Goal: Task Accomplishment & Management: Complete application form

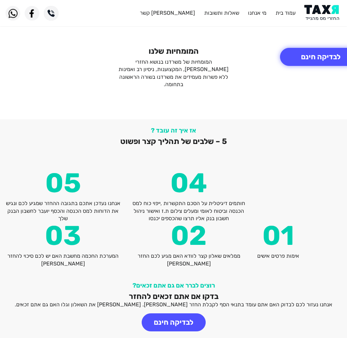
scroll to position [1329, 0]
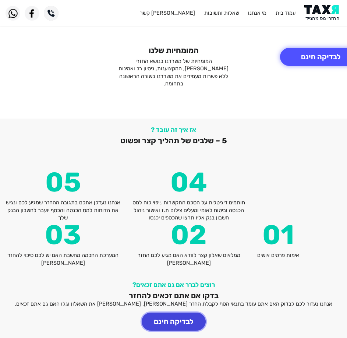
click at [169, 312] on button "לבדיקה חינם" at bounding box center [174, 321] width 64 height 18
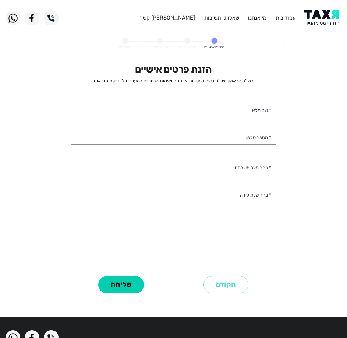
select select
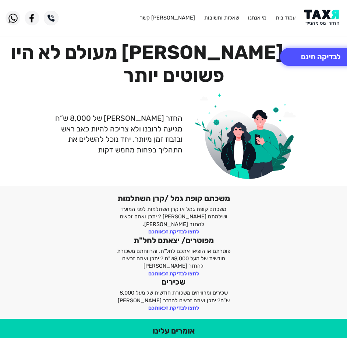
click at [52, 18] on img at bounding box center [51, 18] width 15 height 15
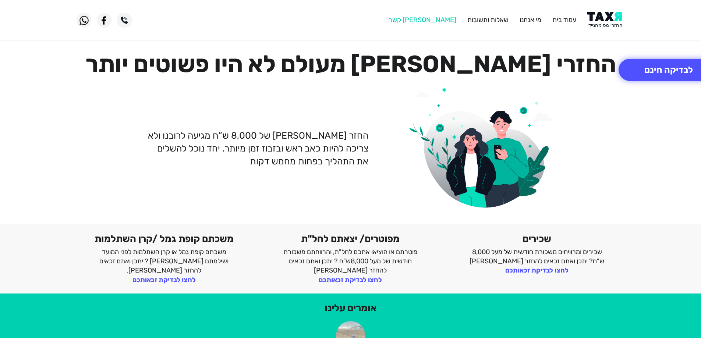
click at [352, 20] on link "[PERSON_NAME] קשר" at bounding box center [423, 20] width 68 height 8
click at [530, 20] on link "מי אנחנו" at bounding box center [531, 20] width 22 height 8
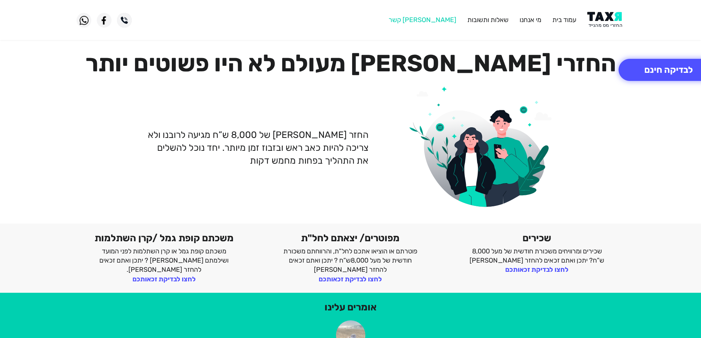
click at [442, 19] on link "[PERSON_NAME] קשר" at bounding box center [423, 20] width 68 height 8
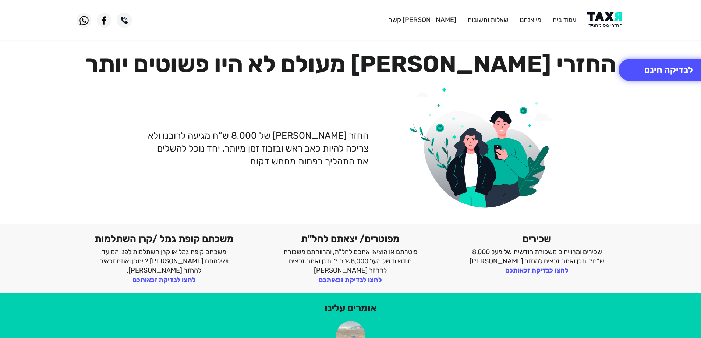
click at [125, 19] on img at bounding box center [124, 20] width 15 height 15
